Goal: Task Accomplishment & Management: Manage account settings

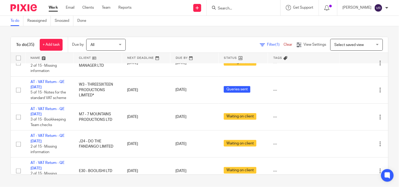
scroll to position [58, 0]
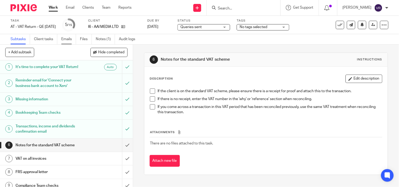
click at [70, 38] on link "Emails" at bounding box center [68, 39] width 15 height 10
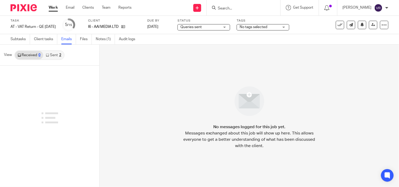
click at [56, 55] on link "Sent 2" at bounding box center [53, 55] width 21 height 8
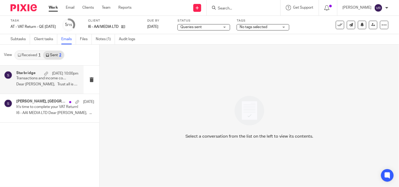
click at [41, 86] on p "Dear Audrey, Trust all is well. ..." at bounding box center [47, 84] width 62 height 4
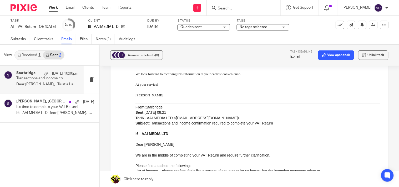
scroll to position [146, 0]
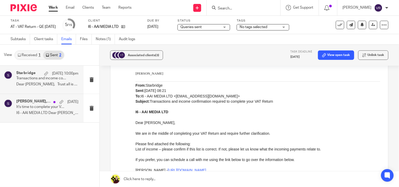
click at [55, 116] on div "Audrey Indome, Starbridge 1 Aug It's time to complete your VAT Return! I6 - AAI…" at bounding box center [47, 108] width 62 height 18
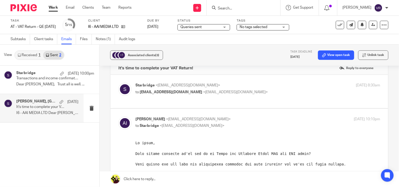
scroll to position [0, 0]
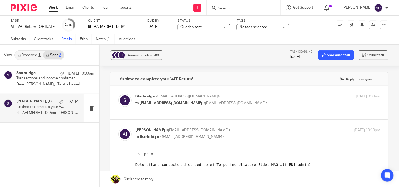
click at [275, 105] on p "to audreyindome@yahoo.co.uk <audreyindome@yahoo.co.uk>" at bounding box center [216, 104] width 163 height 6
checkbox input "true"
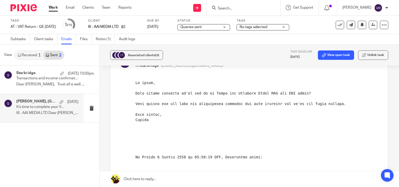
scroll to position [204, 0]
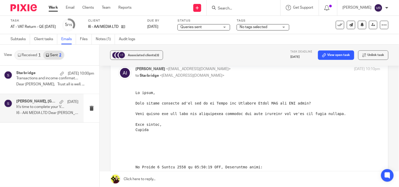
drag, startPoint x: 268, startPoint y: 192, endPoint x: 169, endPoint y: 113, distance: 126.8
drag, startPoint x: 269, startPoint y: 193, endPoint x: 162, endPoint y: 111, distance: 135.0
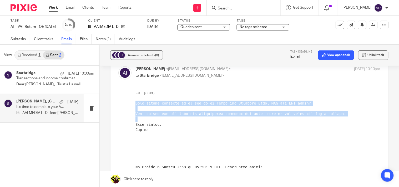
copy pre "Just double checking we're set up on Xerox for Receipts Media LTD and AAI media…"
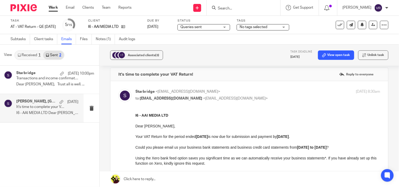
scroll to position [0, 0]
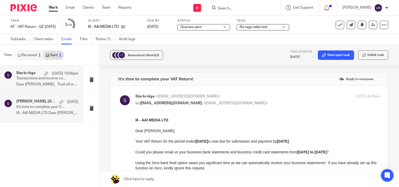
click at [46, 83] on p "Dear Audrey, Trust all is well. ..." at bounding box center [47, 84] width 62 height 4
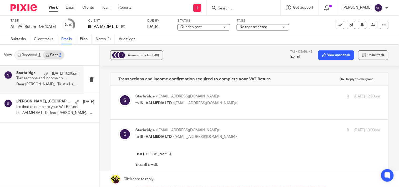
click at [247, 107] on div "Starbridge <info@starbridge.uk> to I6 - AAI MEDIA LTD <audreyindome@yahoo.co.uk…" at bounding box center [249, 103] width 262 height 18
click at [264, 110] on div "Starbridge <info@starbridge.uk> to I6 - AAI MEDIA LTD <audreyindome@yahoo.co.uk…" at bounding box center [249, 103] width 262 height 18
click at [274, 112] on label at bounding box center [249, 102] width 278 height 33
click at [118, 94] on input "checkbox" at bounding box center [118, 94] width 0 height 0
checkbox input "true"
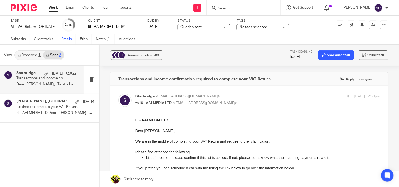
click at [29, 53] on link "Received 1" at bounding box center [29, 55] width 28 height 8
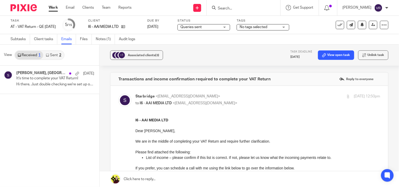
click at [315, 25] on div "Task AT - VAT Return - QE 31-07-2025 Save AT - VAT Return - QE 31-07-2025 5 /15…" at bounding box center [168, 25] width 315 height 13
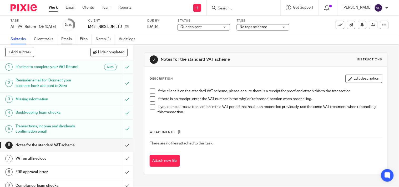
click at [70, 38] on link "Emails" at bounding box center [68, 39] width 15 height 10
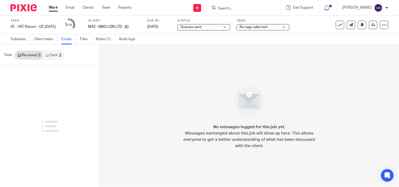
click at [54, 55] on link "Sent 2" at bounding box center [53, 55] width 21 height 8
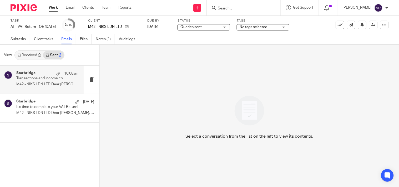
click at [45, 81] on div "Starbridge 10:08am Transactions and income confirmation required to complete yo…" at bounding box center [47, 80] width 62 height 18
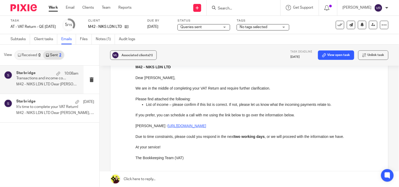
scroll to position [58, 0]
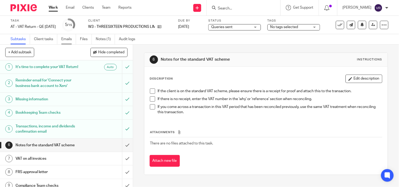
click at [64, 36] on link "Emails" at bounding box center [68, 39] width 15 height 10
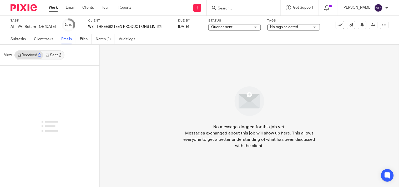
click at [54, 59] on link "Sent 2" at bounding box center [53, 55] width 21 height 8
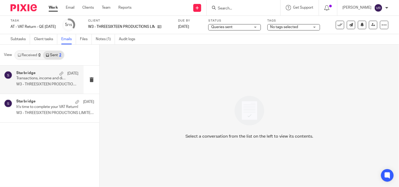
click at [54, 90] on div "Starbridge [DATE] Transactions, income and dividends confirmation required to c…" at bounding box center [42, 80] width 84 height 28
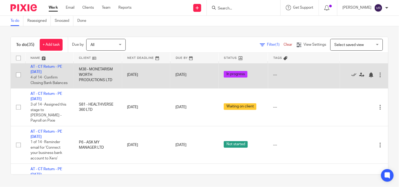
scroll to position [810, 0]
